Goal: Transaction & Acquisition: Purchase product/service

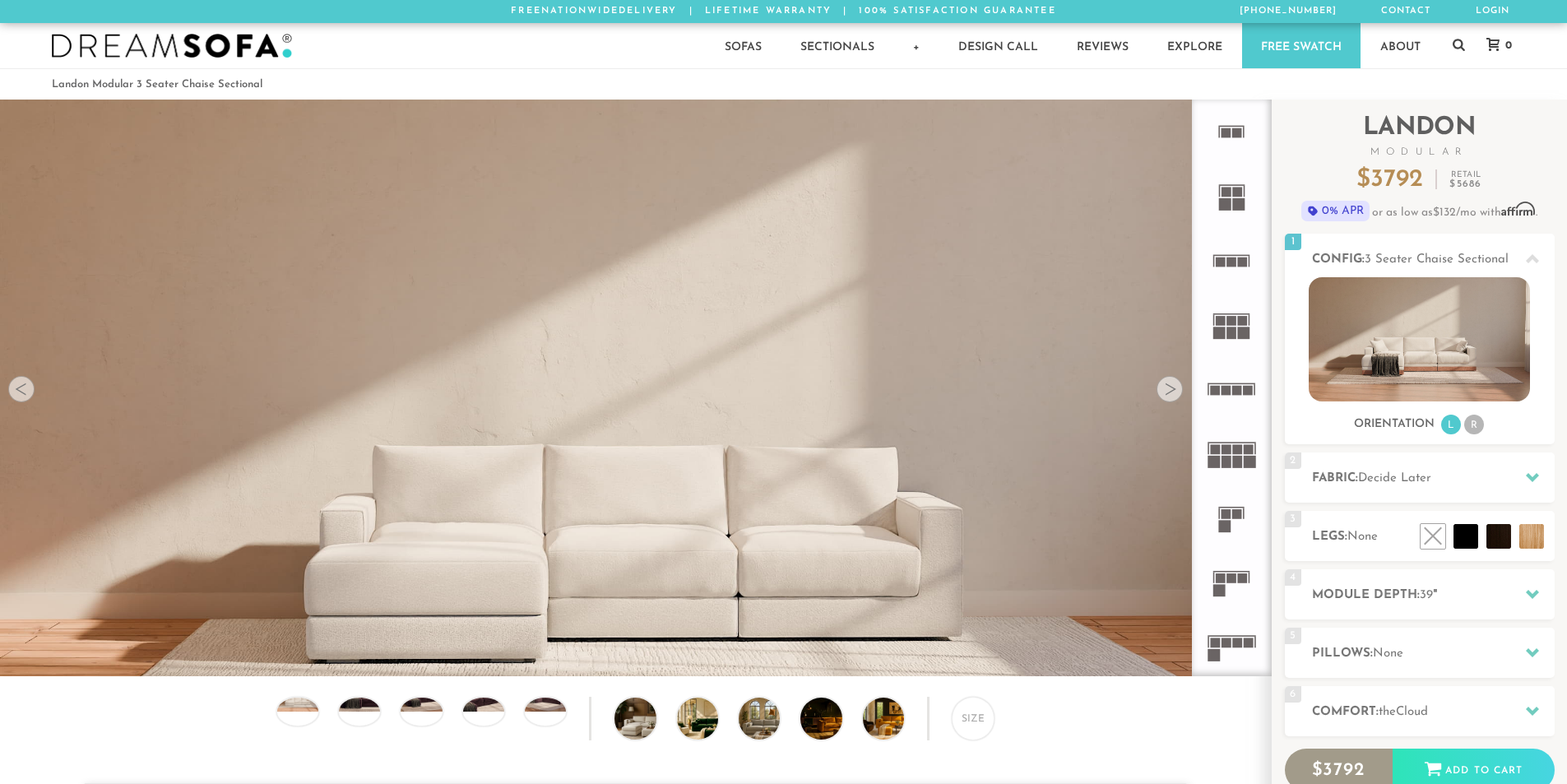
scroll to position [19253, 1555]
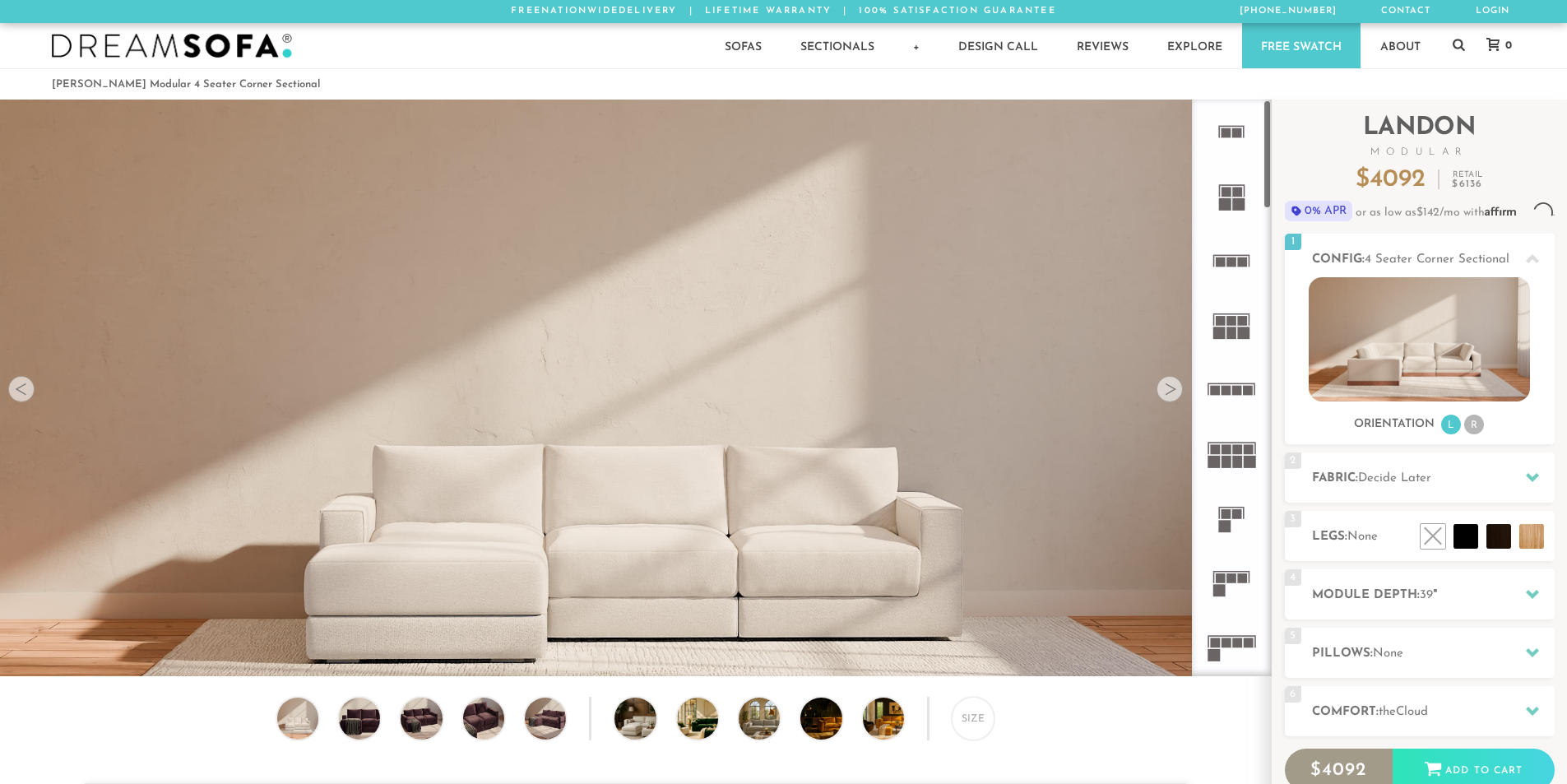
click at [1228, 578] on rect at bounding box center [1232, 577] width 10 height 10
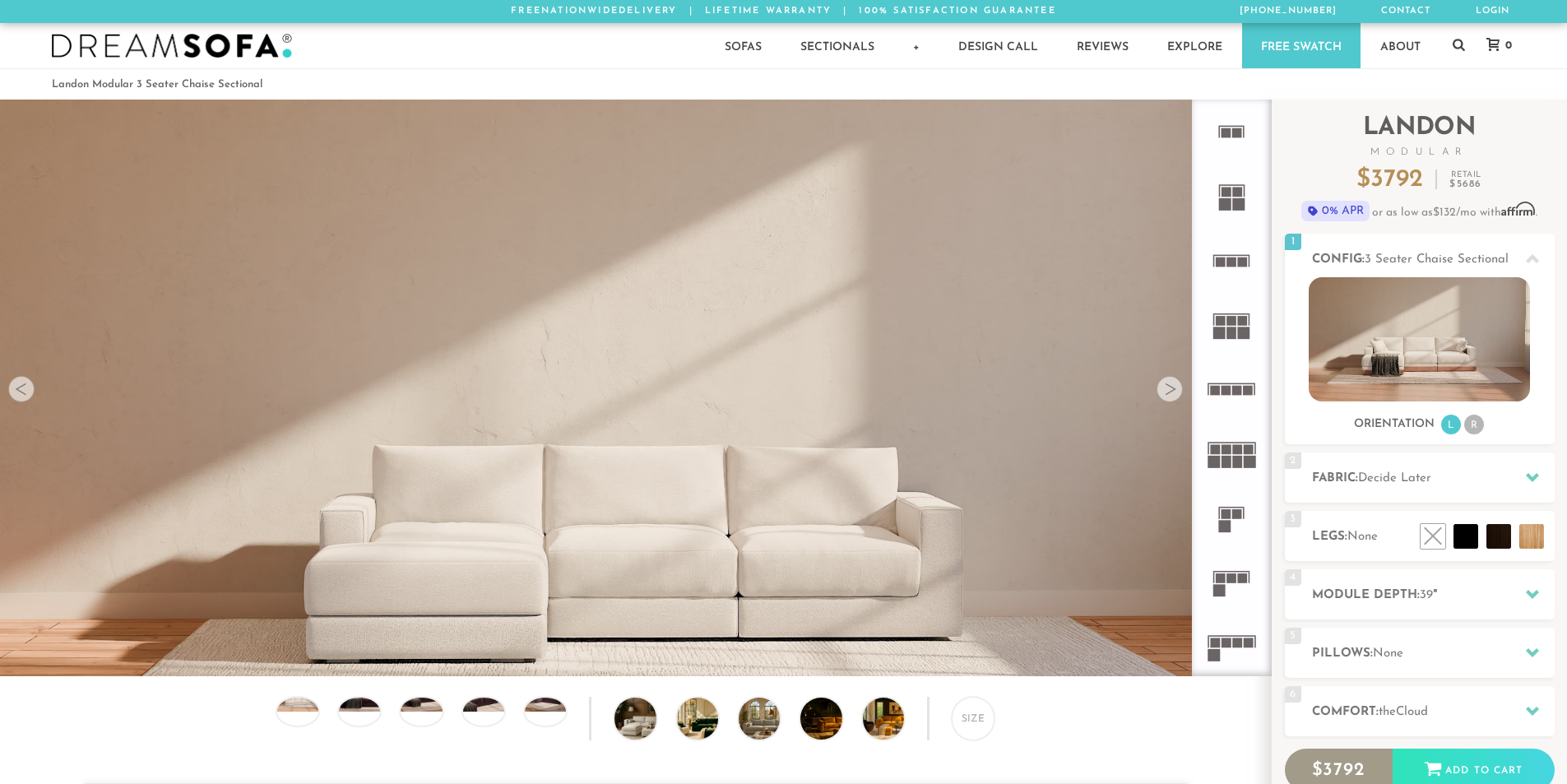
scroll to position [19253, 1555]
click at [1539, 264] on icon at bounding box center [1532, 259] width 13 height 13
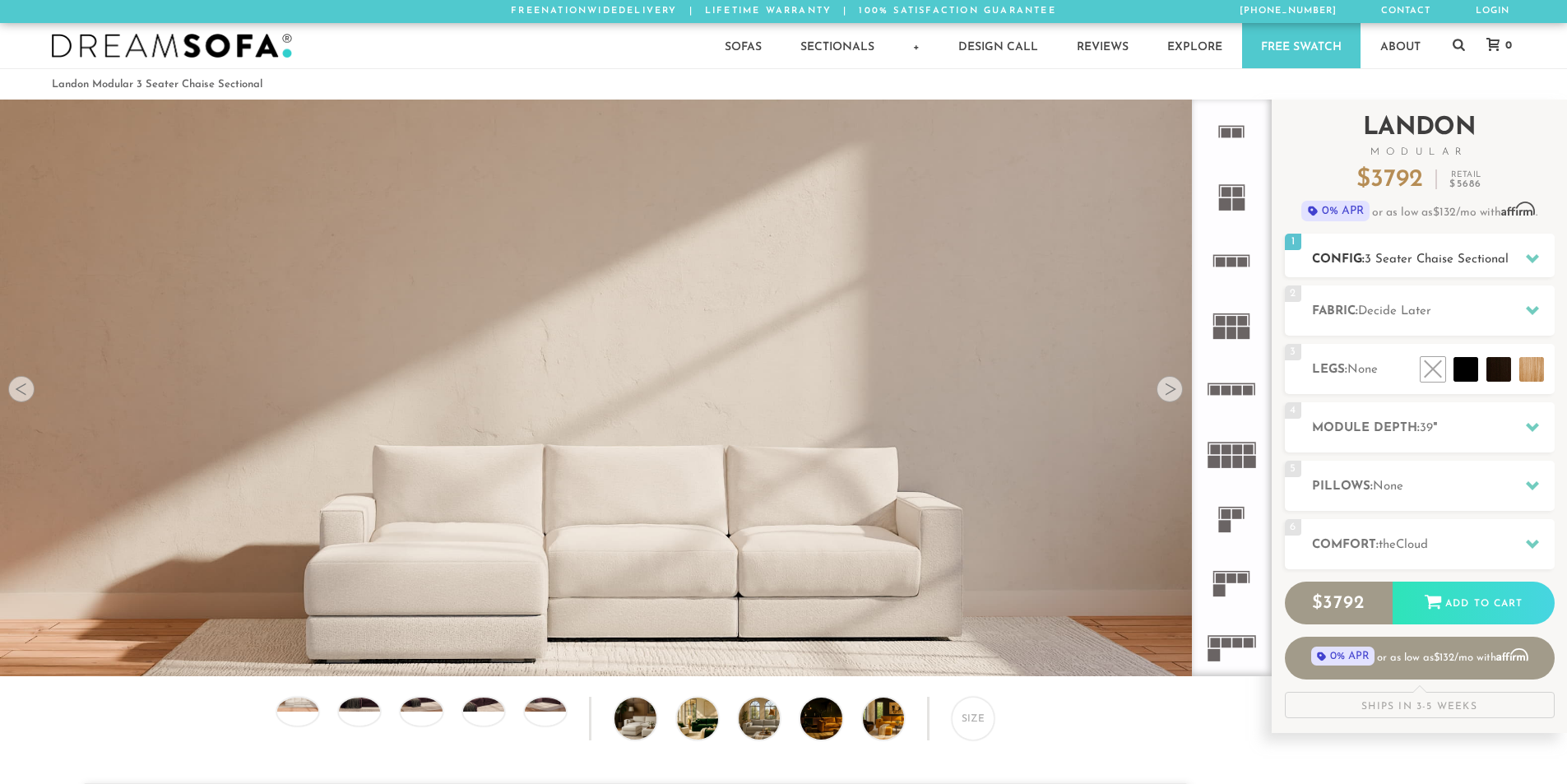
click at [1539, 264] on icon at bounding box center [1532, 258] width 13 height 13
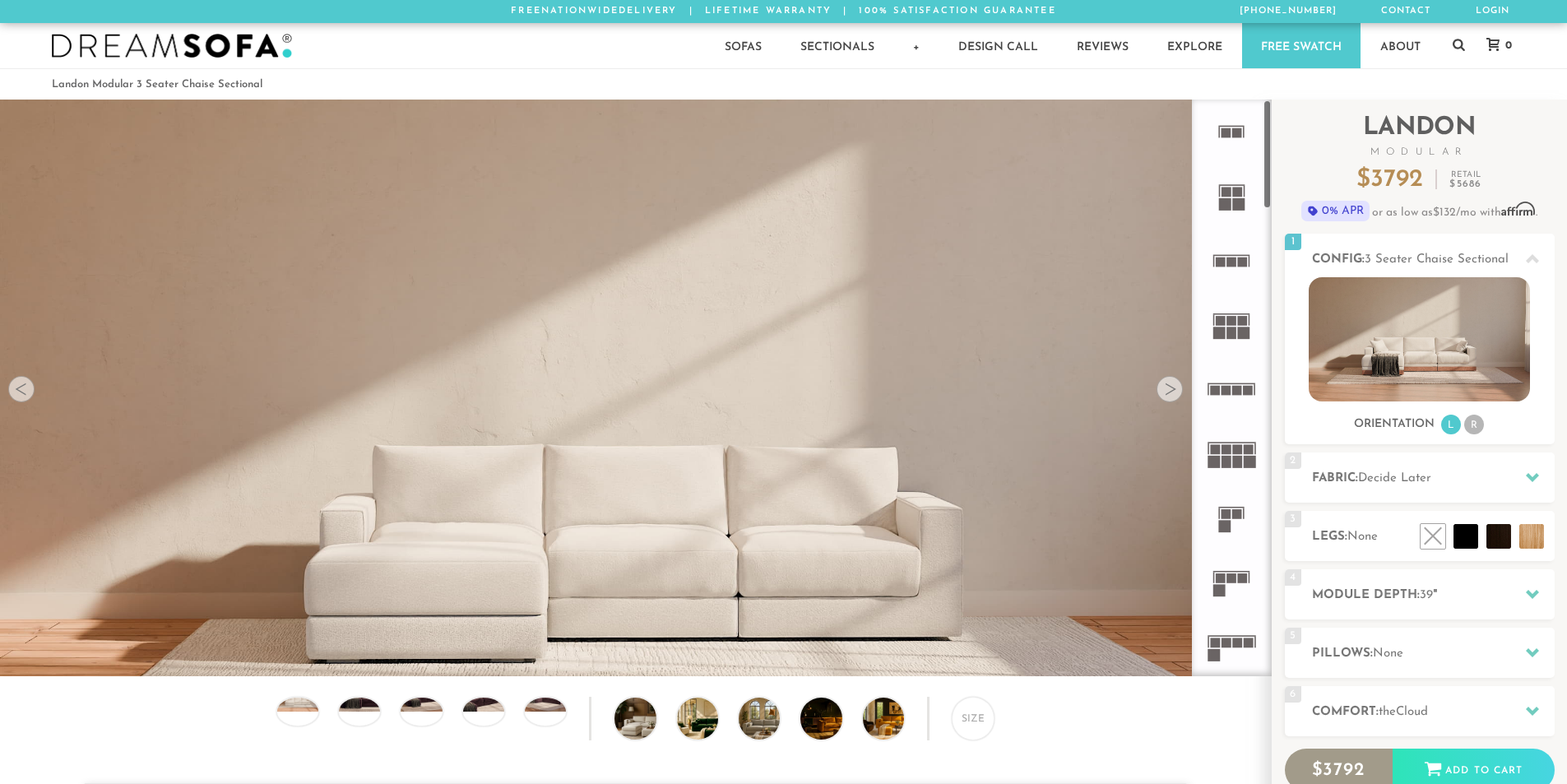
click at [1229, 579] on rect at bounding box center [1232, 577] width 10 height 10
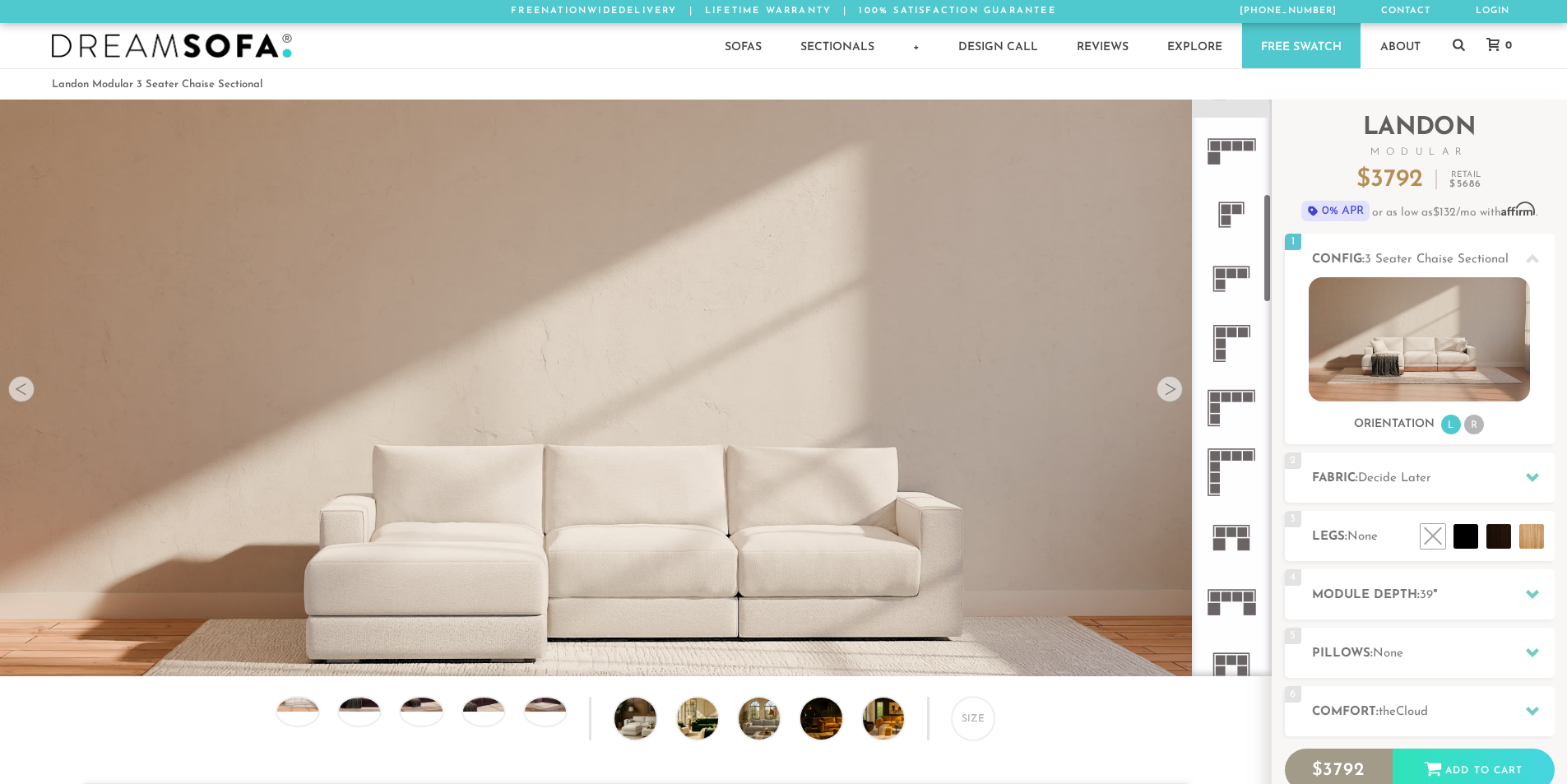
scroll to position [499, 0]
click at [1224, 462] on icon at bounding box center [1231, 469] width 64 height 64
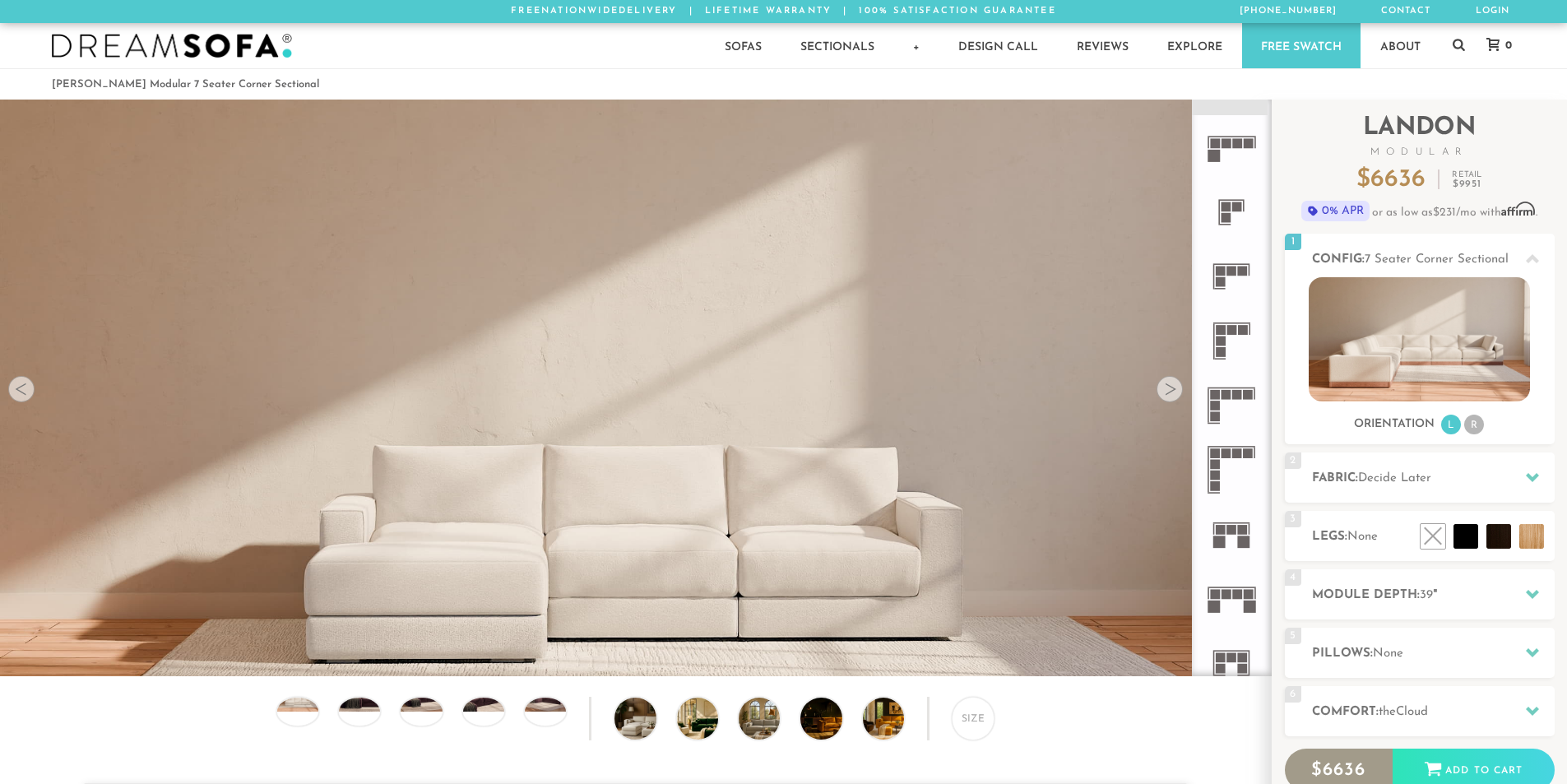
click at [1174, 391] on div at bounding box center [1170, 389] width 27 height 27
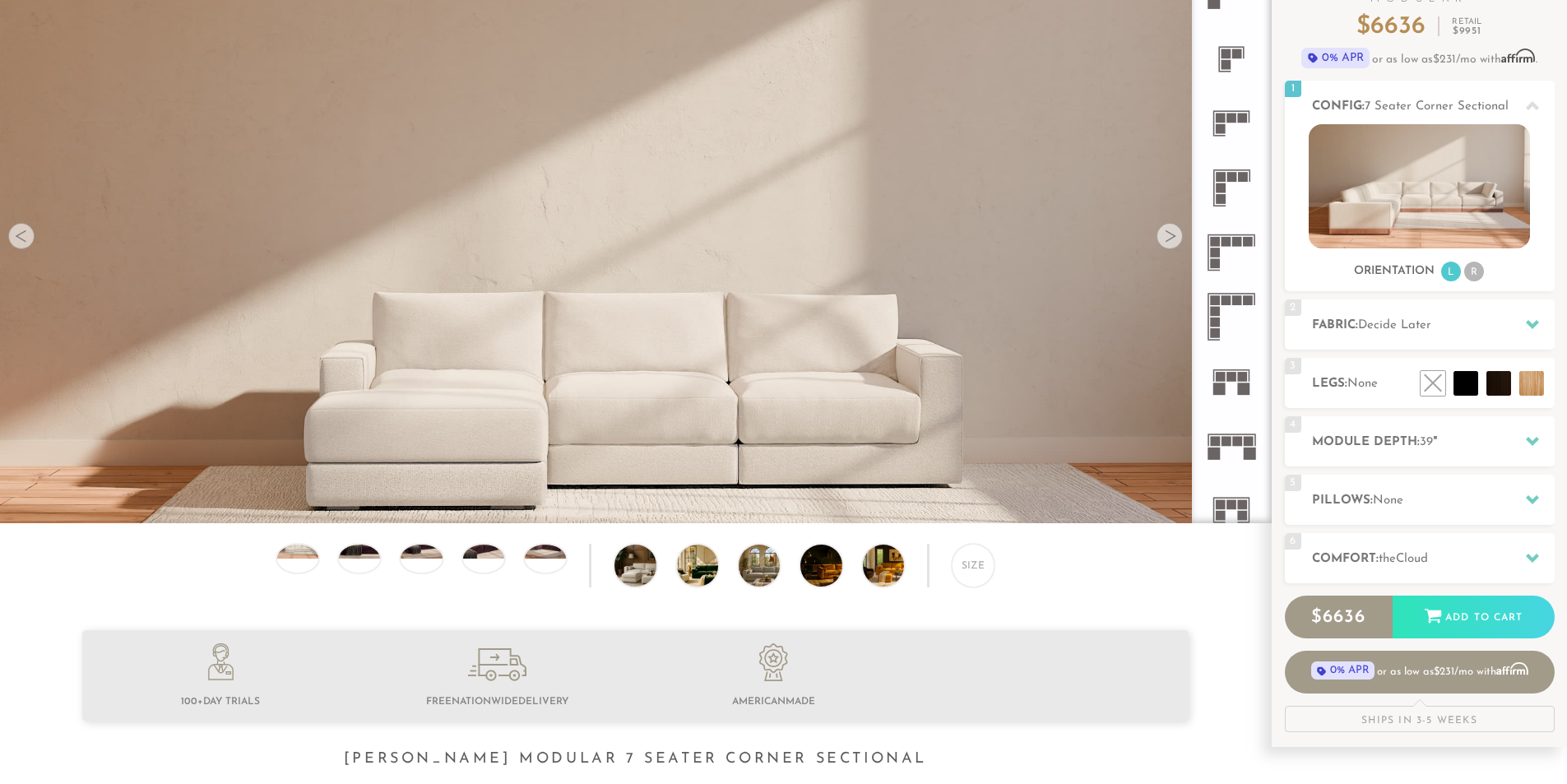
scroll to position [151, 0]
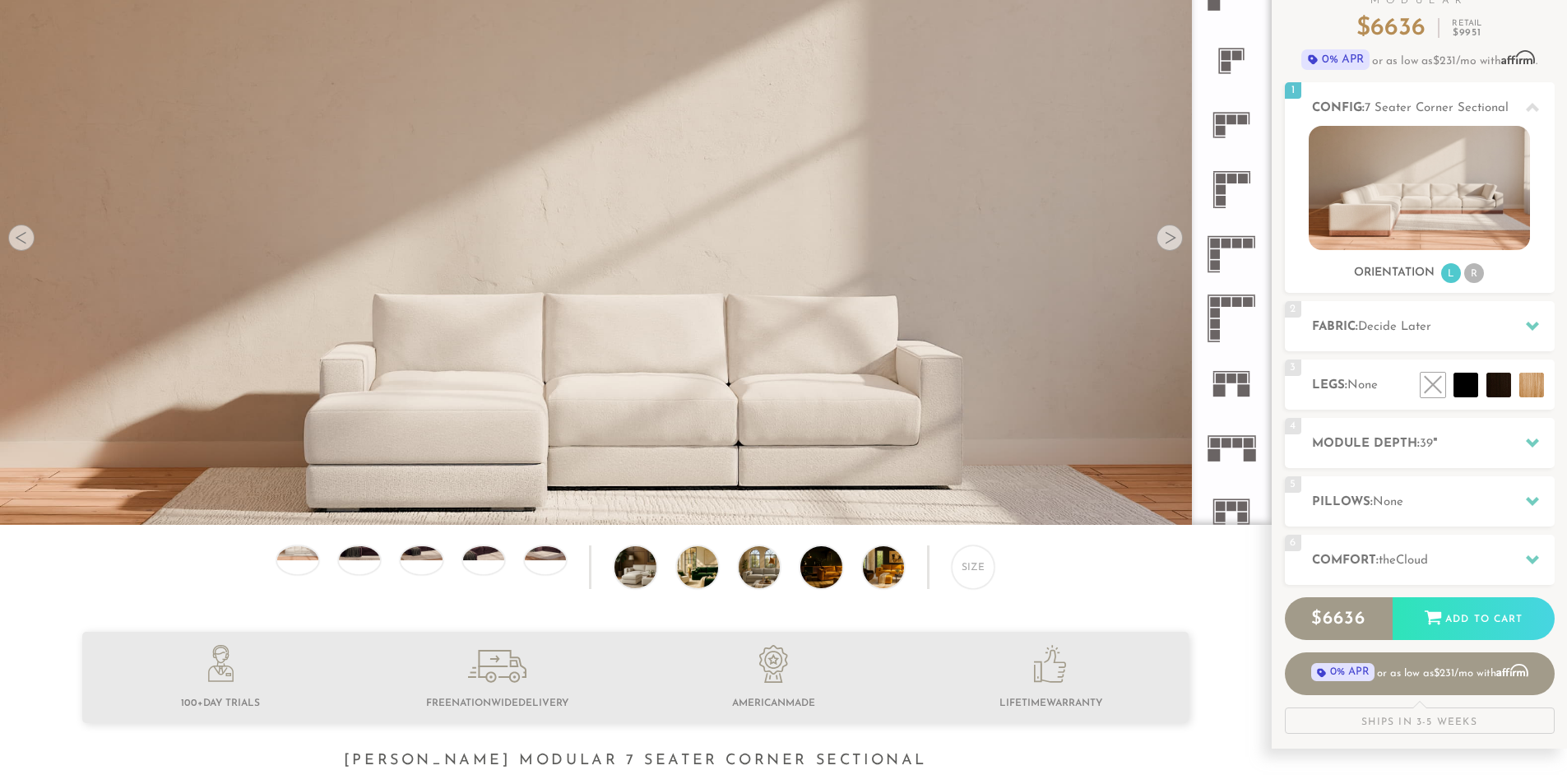
click at [1233, 380] on rect at bounding box center [1232, 378] width 10 height 10
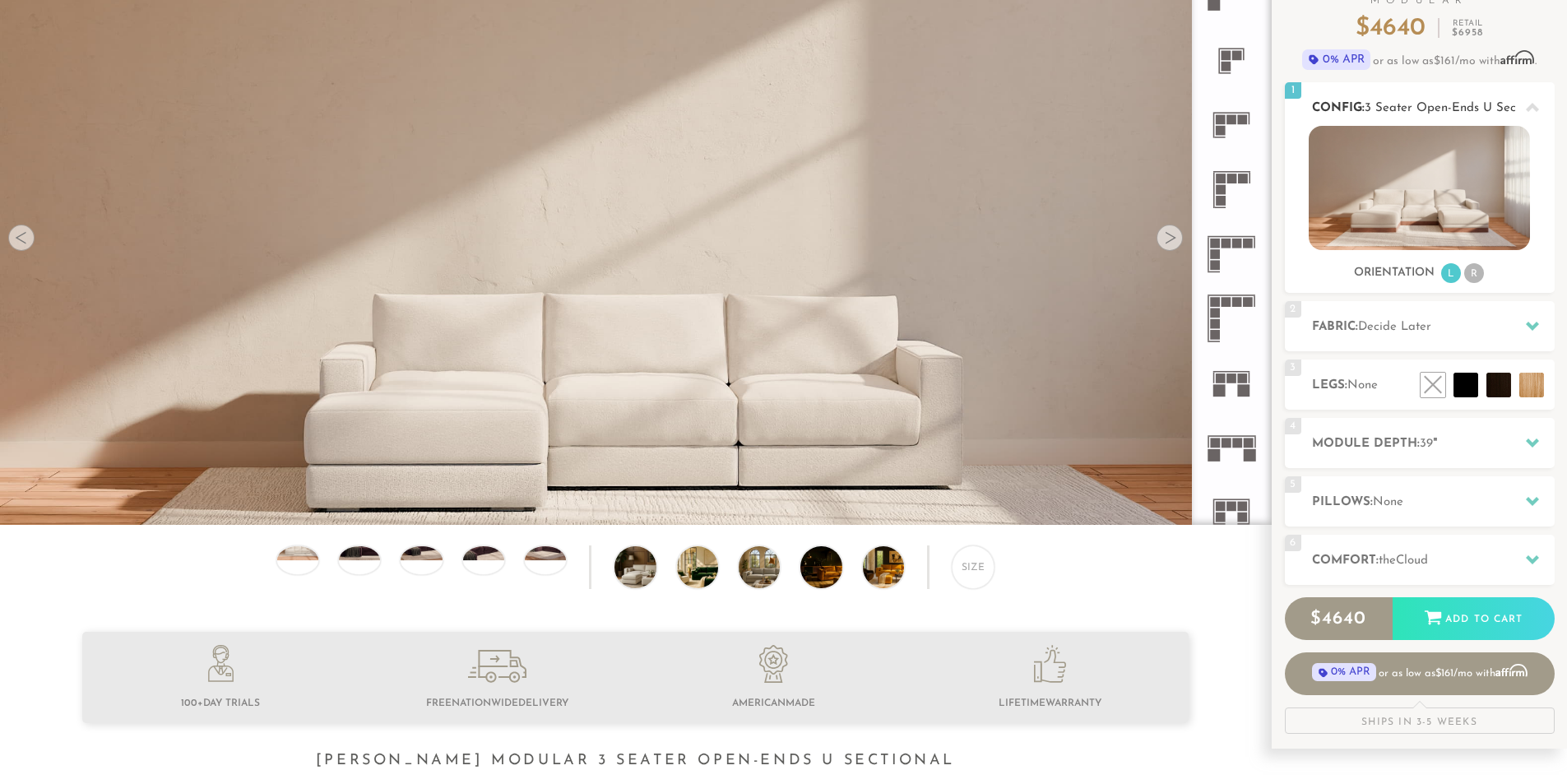
click at [1466, 278] on li "R" at bounding box center [1475, 274] width 20 height 20
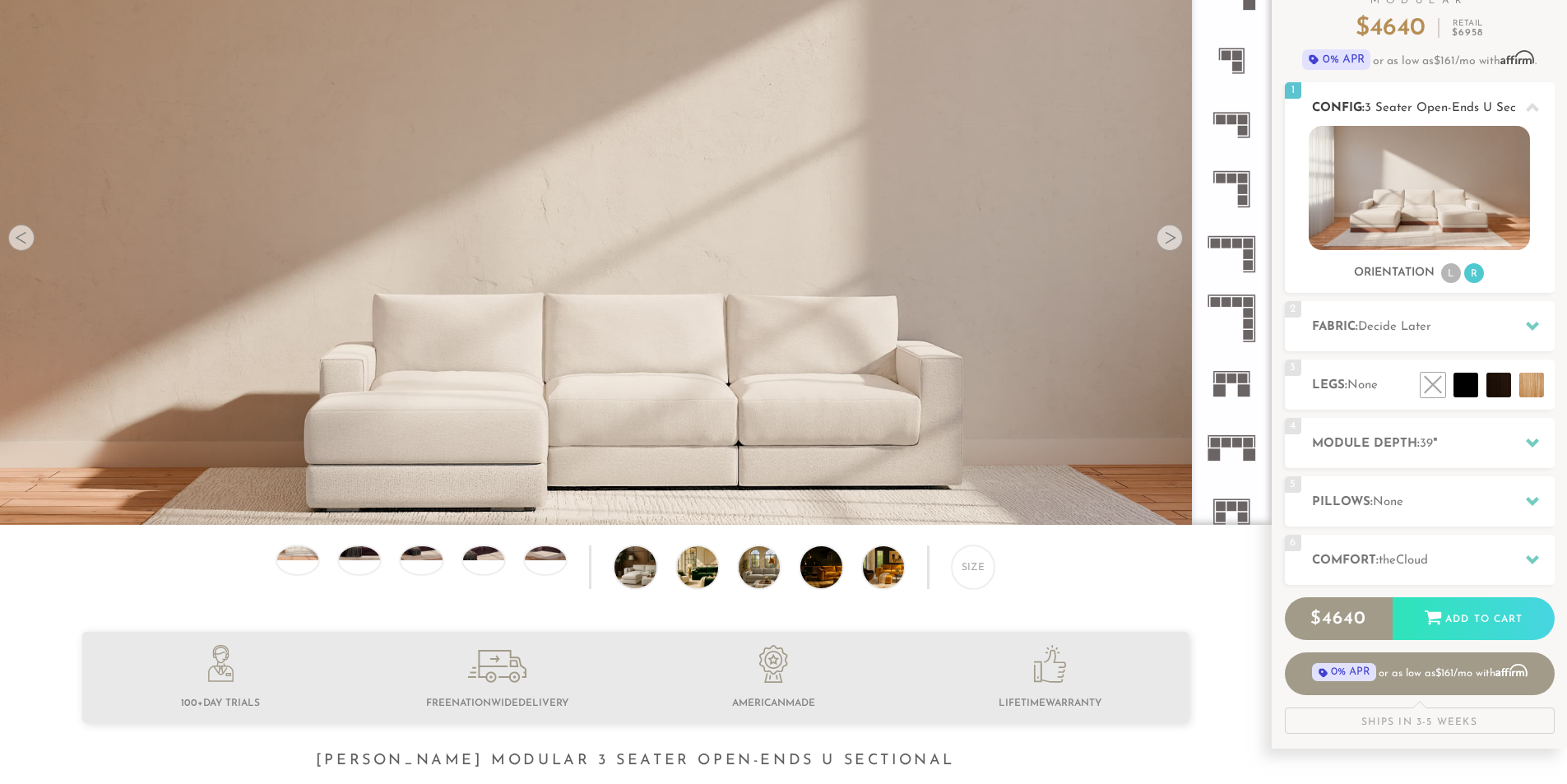
click at [1459, 276] on li "L" at bounding box center [1452, 274] width 20 height 20
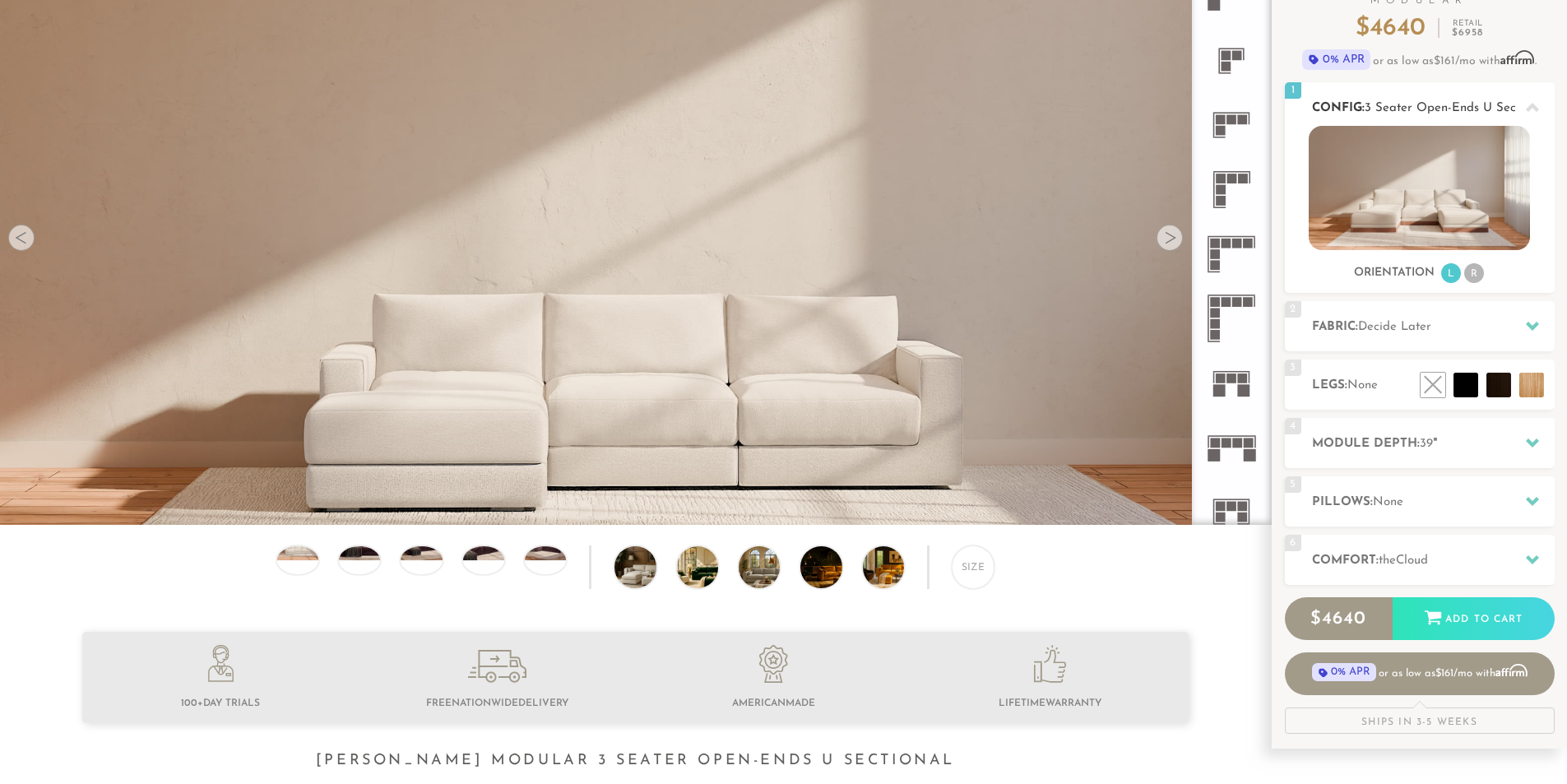
click at [1480, 276] on li "R" at bounding box center [1475, 274] width 20 height 20
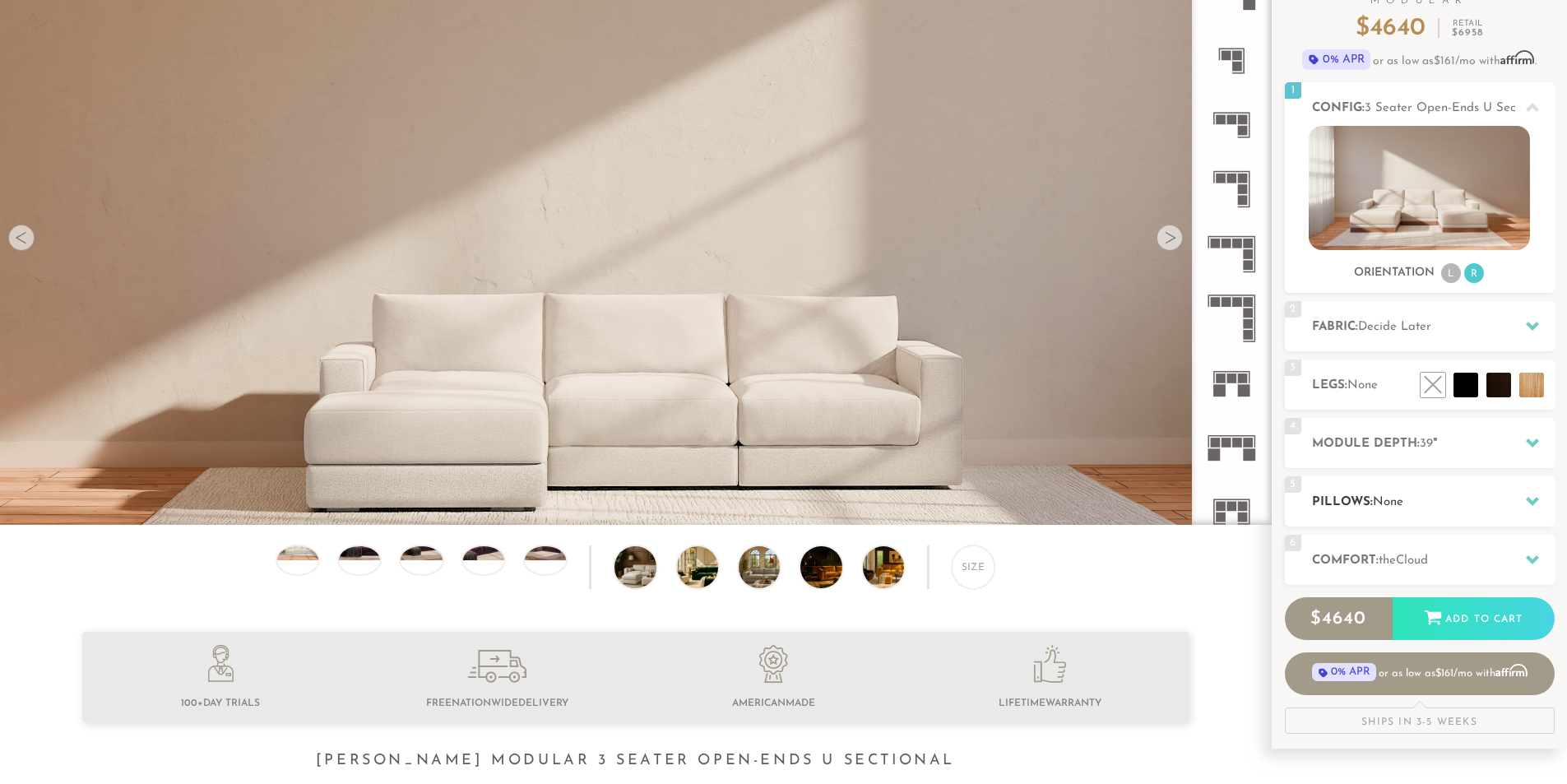
click at [1410, 507] on h2 "Pillows: None" at bounding box center [1433, 501] width 243 height 19
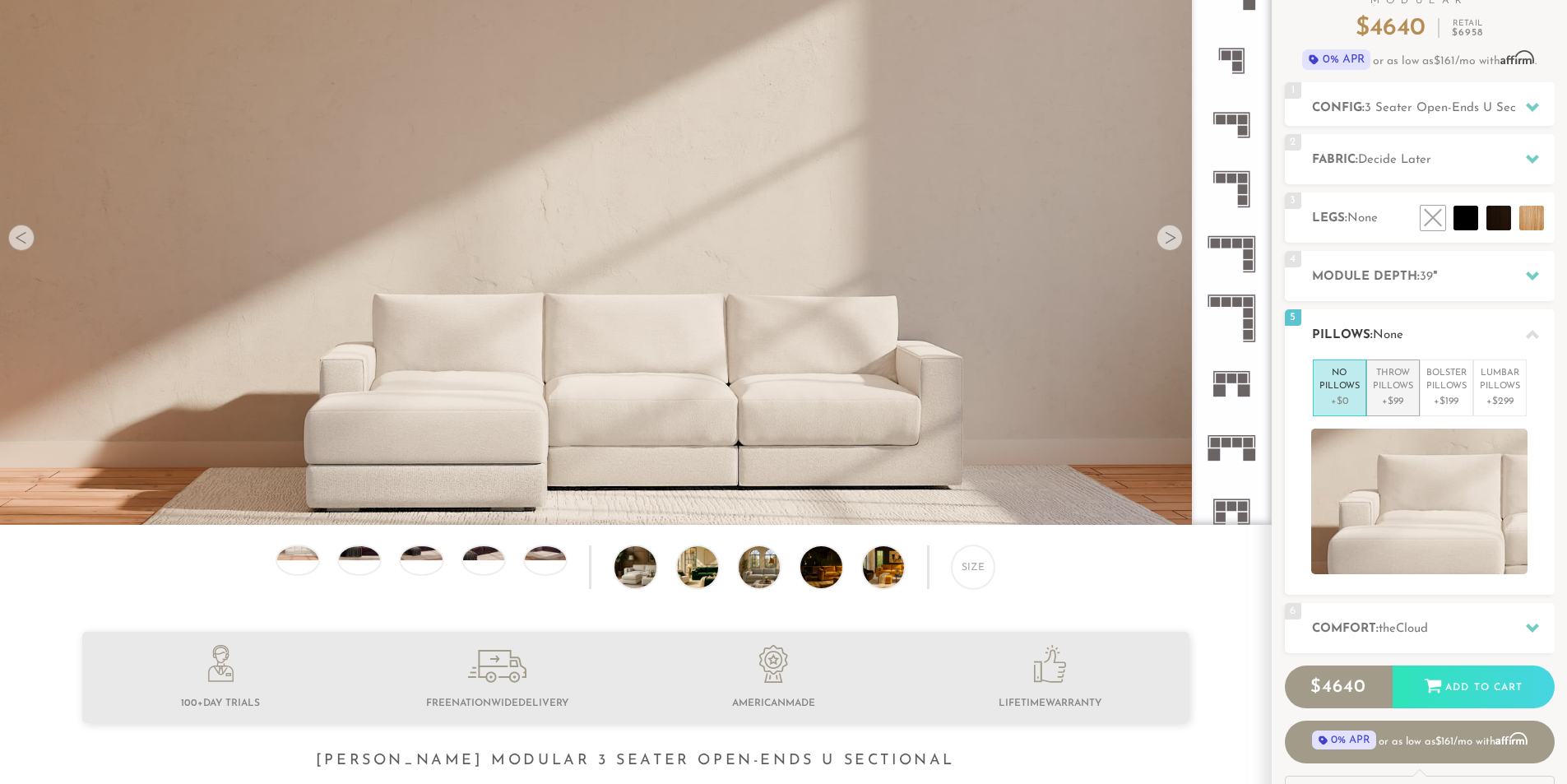
click at [1402, 386] on p "Throw Pillows" at bounding box center [1393, 381] width 40 height 27
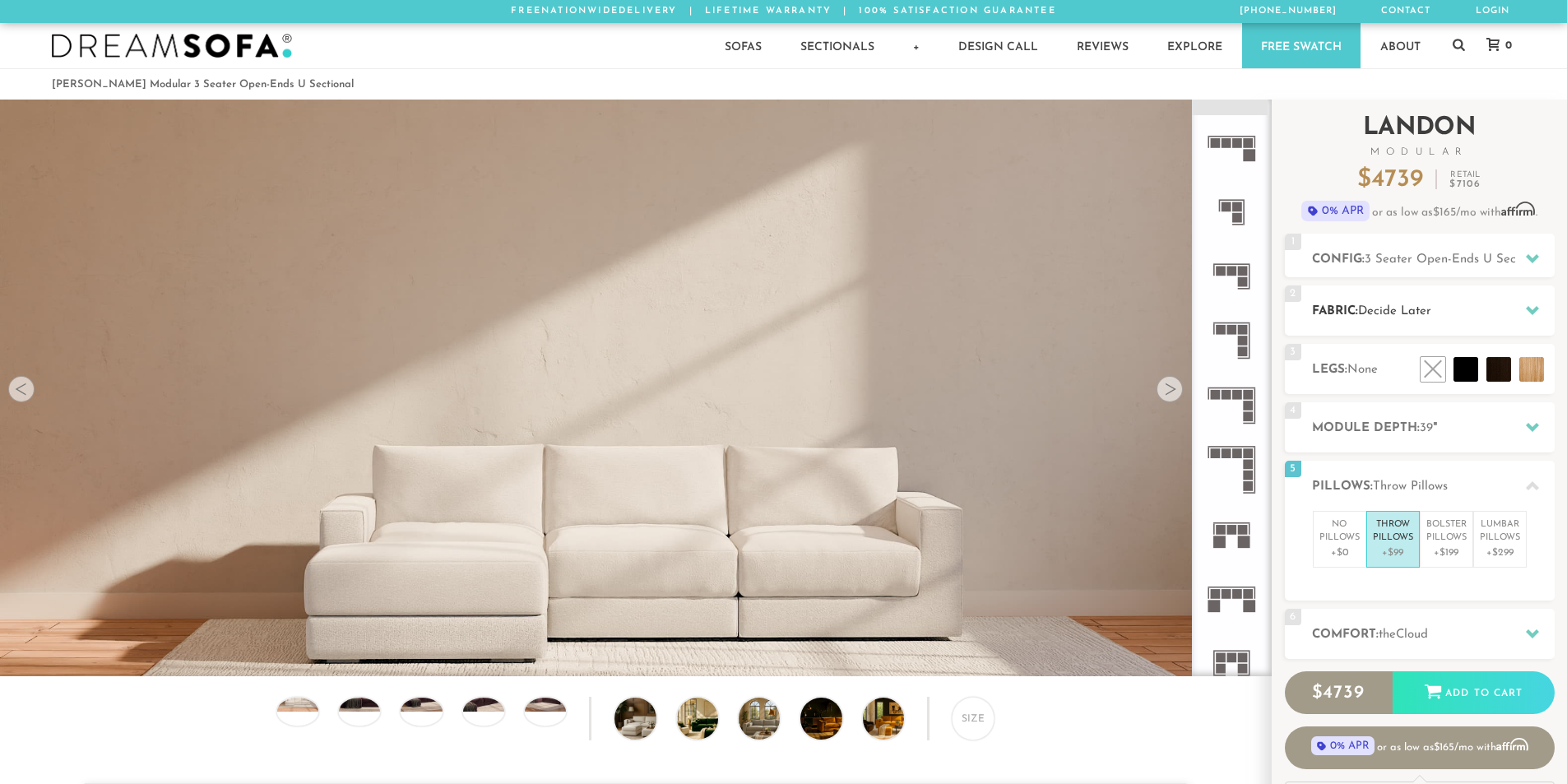
click at [1498, 317] on h2 "Fabric: Decide Later" at bounding box center [1433, 311] width 243 height 19
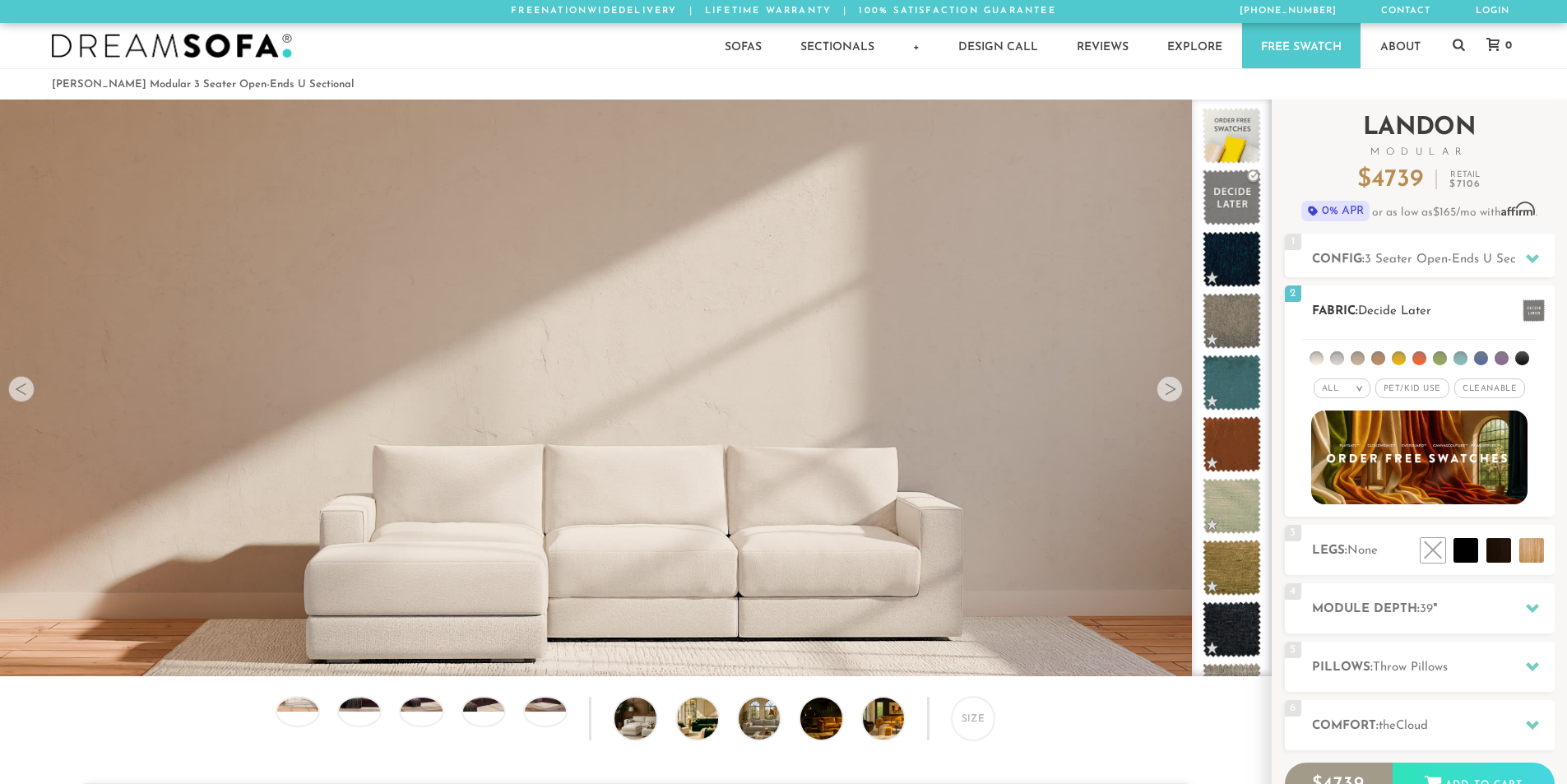
click at [1358, 390] on em ">" at bounding box center [1359, 388] width 12 height 8
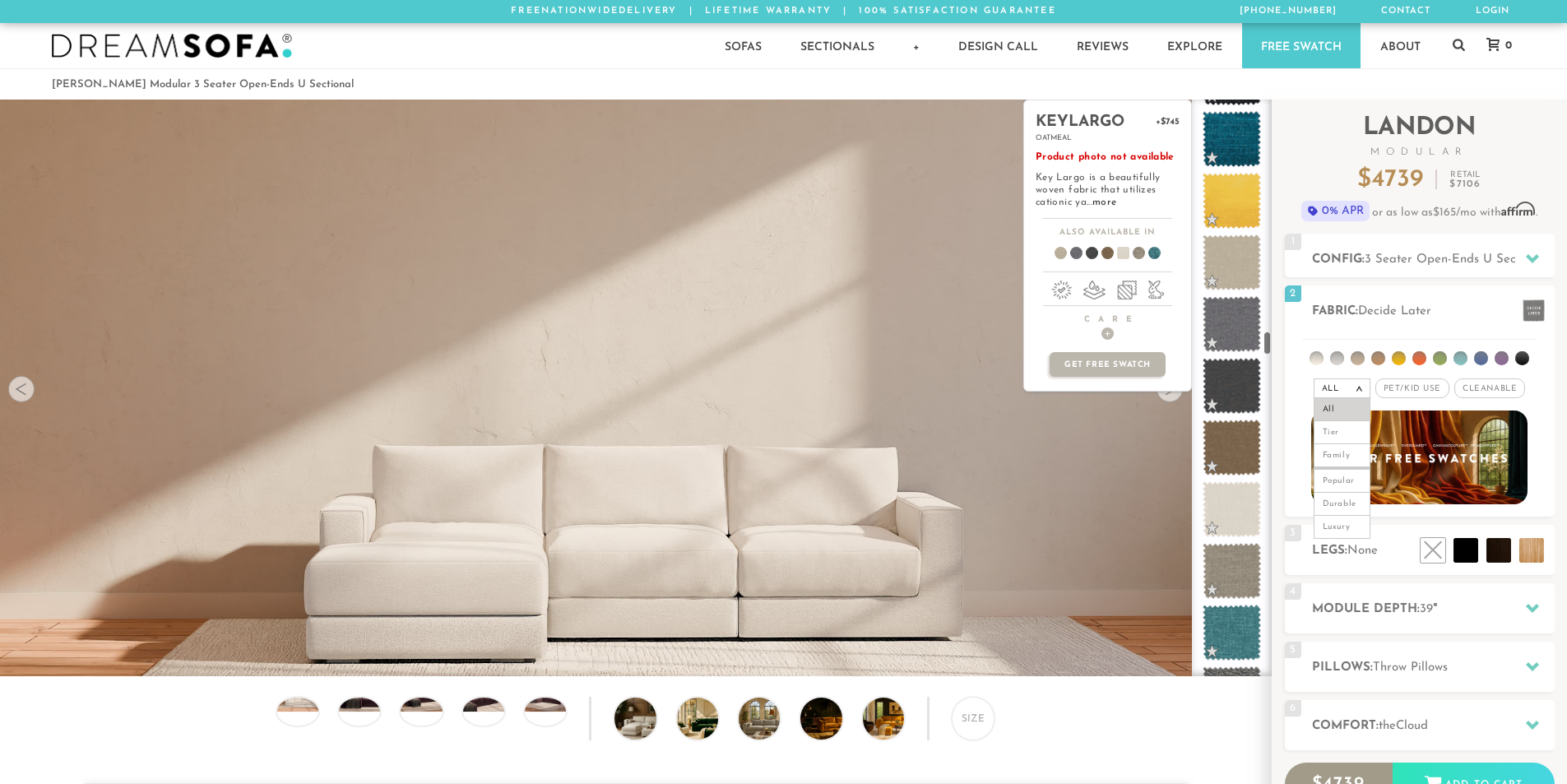
scroll to position [5374, 0]
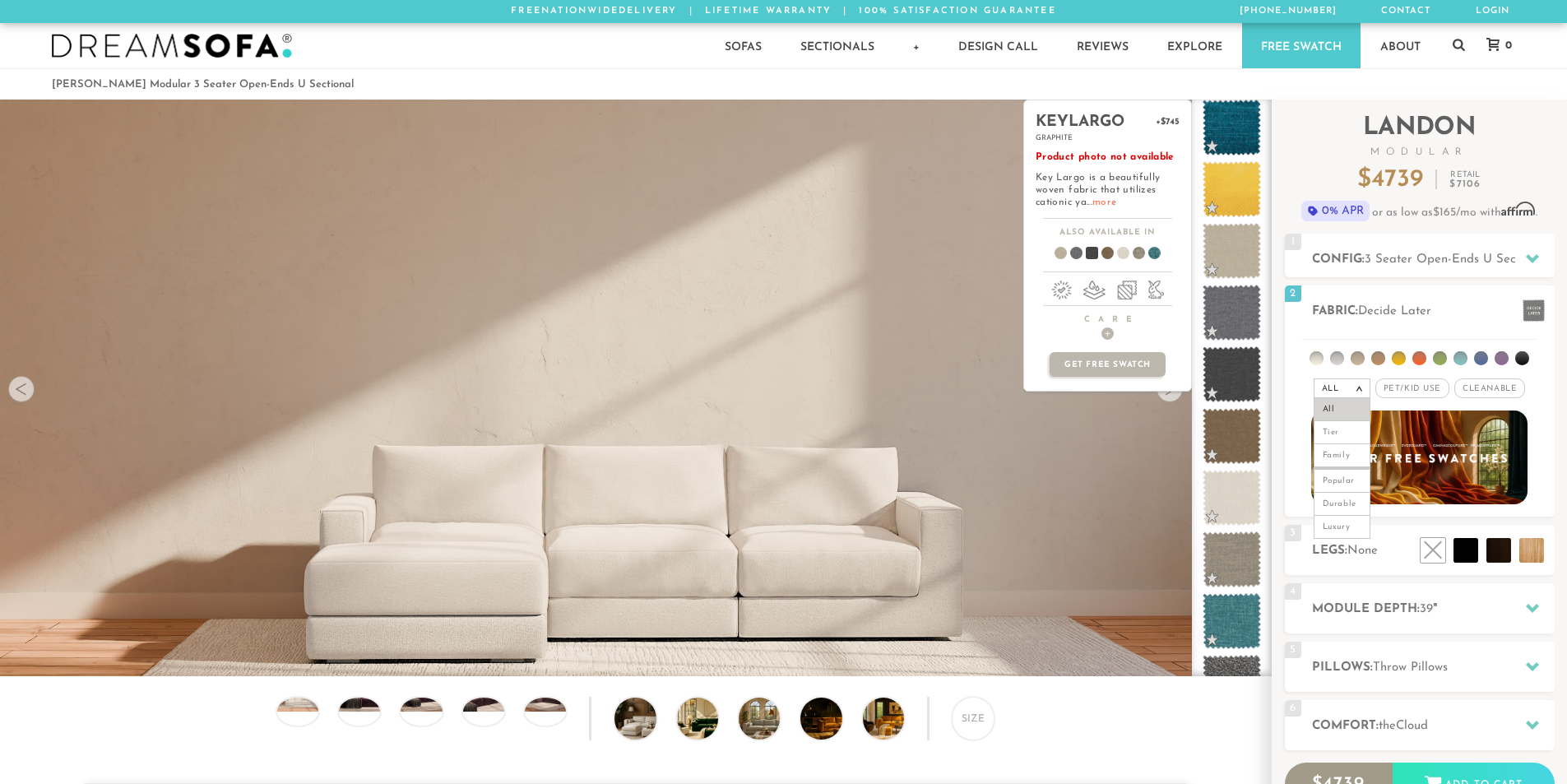
click at [1097, 201] on link "more" at bounding box center [1105, 202] width 24 height 10
